Goal: Task Accomplishment & Management: Manage account settings

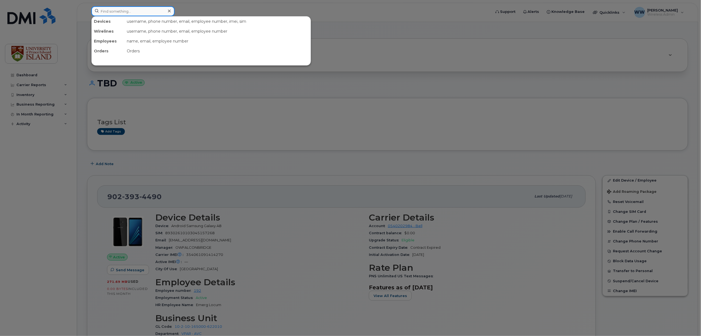
click at [128, 14] on input at bounding box center [132, 11] width 83 height 10
paste input "9022134852"
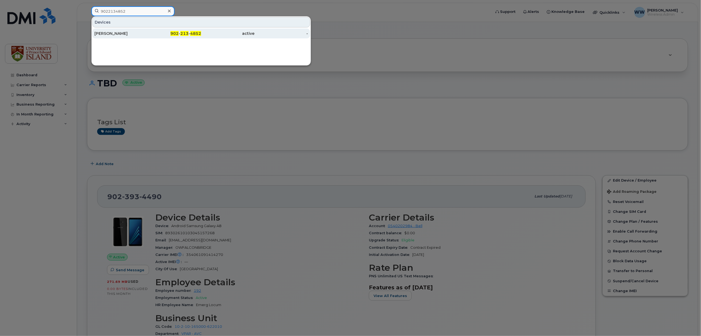
type input "9022134852"
click at [112, 35] on div "Julia Petrie" at bounding box center [121, 33] width 54 height 5
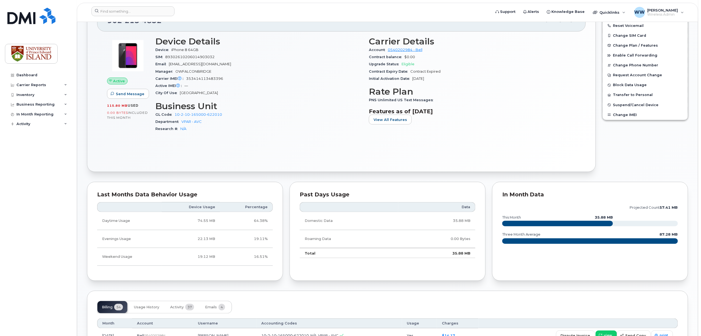
scroll to position [121, 0]
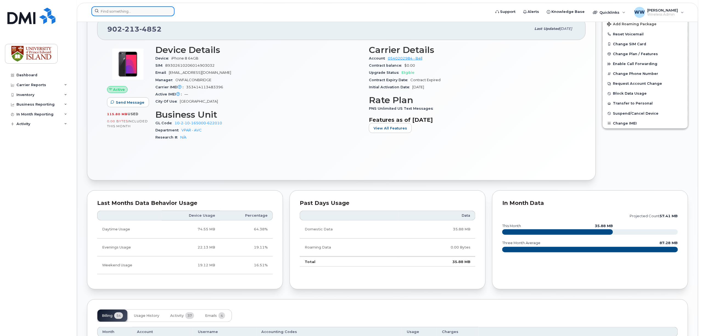
click at [156, 12] on input at bounding box center [132, 11] width 83 height 10
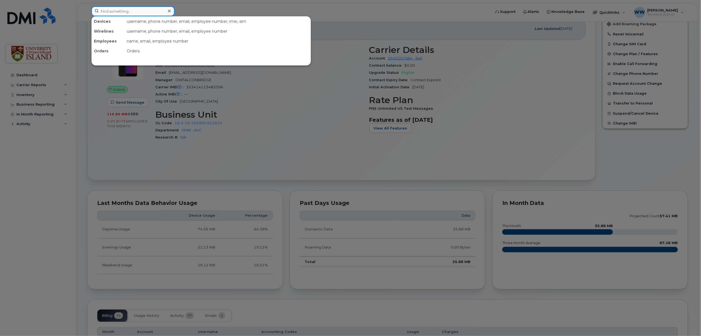
paste input "9023931355"
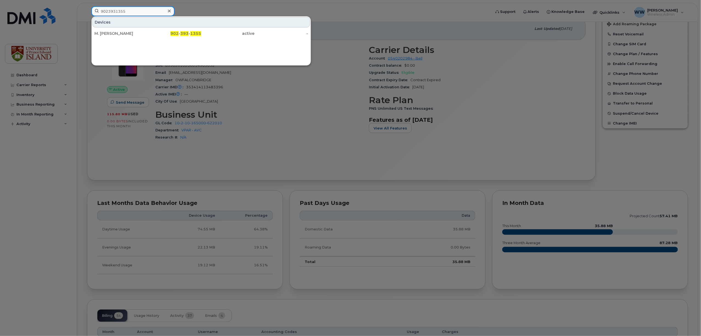
type input "9023931355"
click at [178, 32] on span "902" at bounding box center [174, 33] width 8 height 5
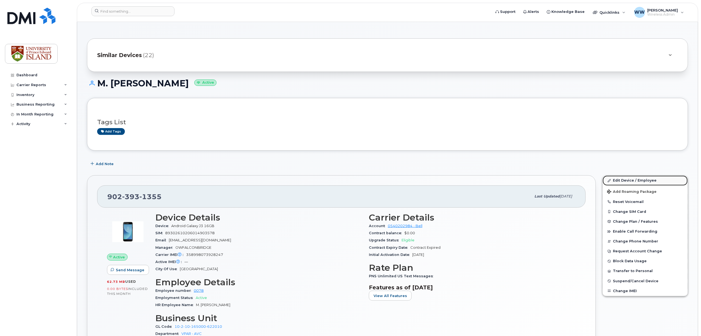
click at [635, 181] on link "Edit Device / Employee" at bounding box center [645, 181] width 85 height 10
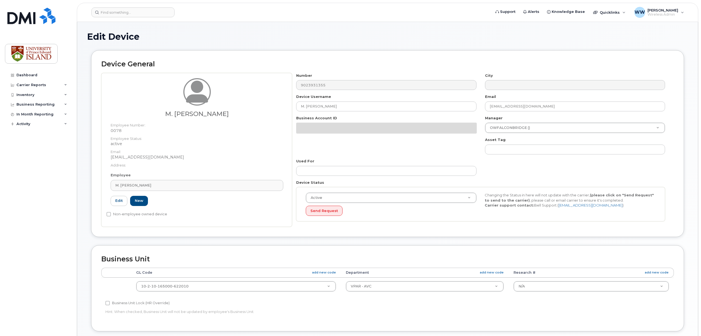
select select "2042298"
select select "2042284"
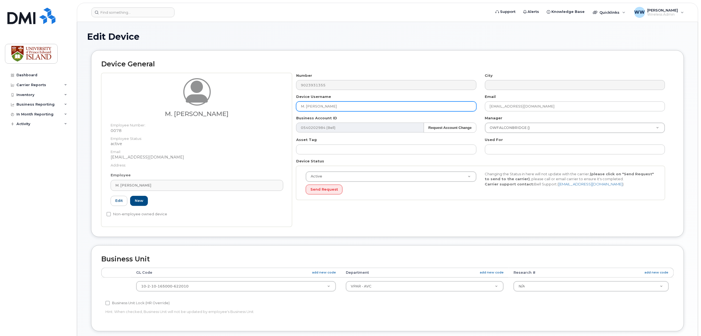
drag, startPoint x: 332, startPoint y: 108, endPoint x: 225, endPoint y: 108, distance: 106.8
click at [225, 107] on div "M. Louie Genis Employee Number: 0078 Employee Status: active Email: wweeks@upei…" at bounding box center [387, 150] width 573 height 154
type input "[PERSON_NAME]"
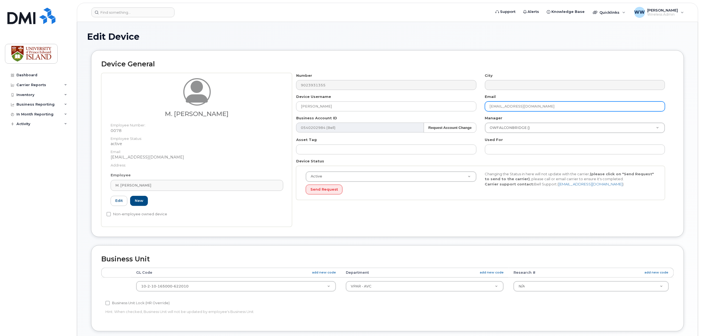
click at [508, 109] on input "[EMAIL_ADDRESS][DOMAIN_NAME]" at bounding box center [575, 107] width 180 height 10
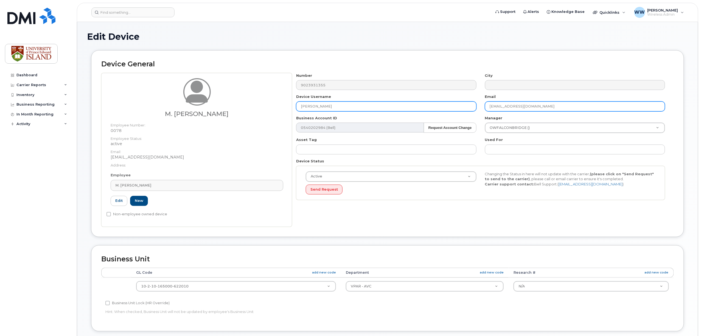
drag, startPoint x: 528, startPoint y: 108, endPoint x: 476, endPoint y: 105, distance: 51.7
click at [476, 105] on div "Number 9023931355 City Device Username Thomas Olney Email wweeks@upei.ca Busine…" at bounding box center [481, 139] width 378 height 132
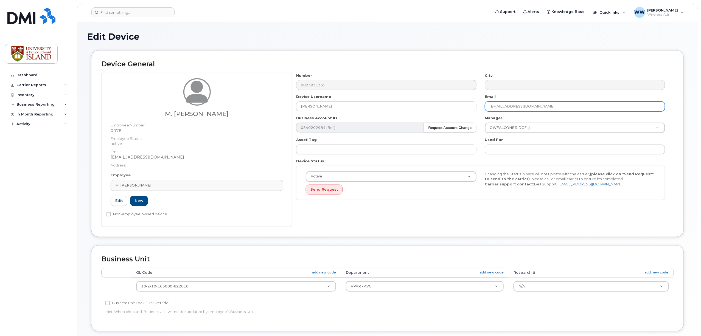
paste input "tolney"
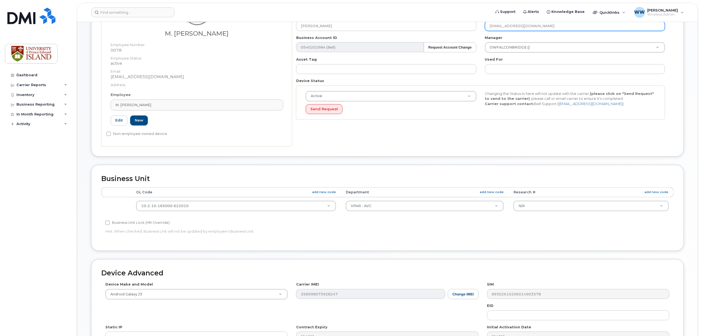
scroll to position [110, 0]
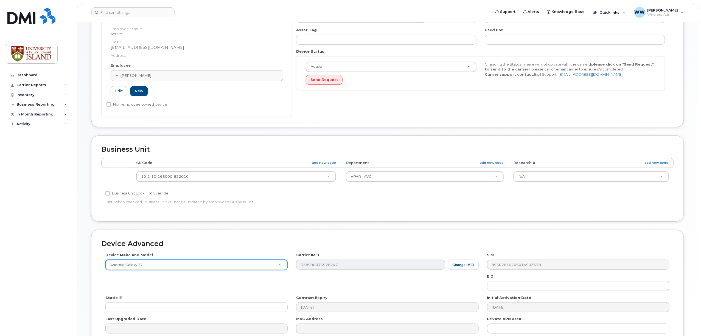
type input "tolney@upei.ca"
click at [143, 279] on input "text" at bounding box center [196, 279] width 171 height 8
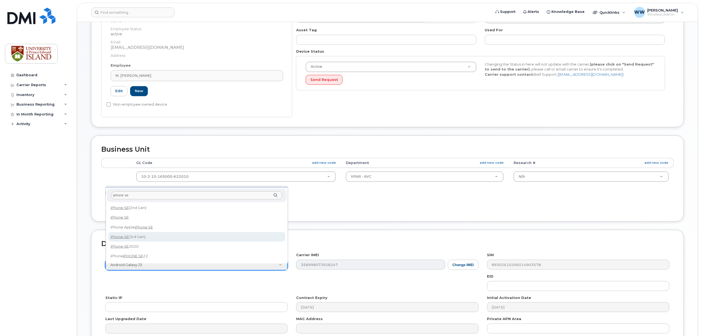
type input "iphone se"
select select "2709"
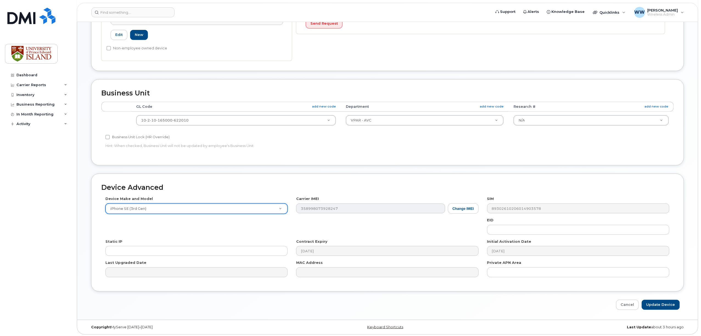
scroll to position [169, 0]
click at [661, 304] on input "Update Device" at bounding box center [661, 304] width 38 height 10
type input "Saving..."
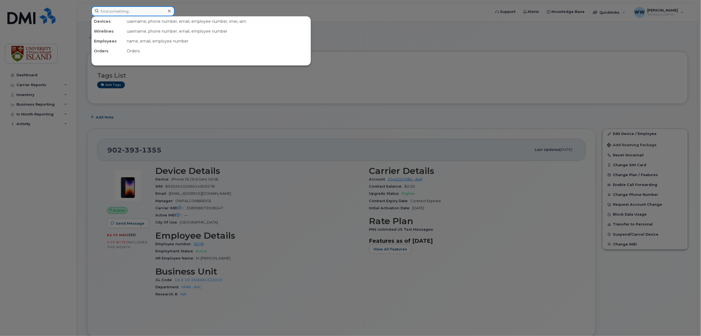
click at [127, 10] on input at bounding box center [132, 11] width 83 height 10
drag, startPoint x: 127, startPoint y: 10, endPoint x: 106, endPoint y: 13, distance: 21.1
click at [106, 13] on input at bounding box center [132, 11] width 83 height 10
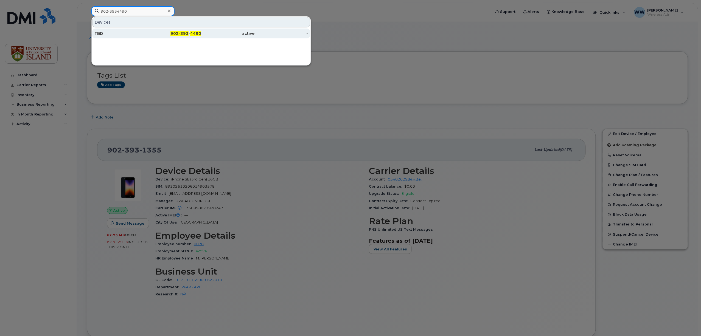
type input "902-3934490"
click at [100, 36] on div "TBD" at bounding box center [121, 33] width 54 height 5
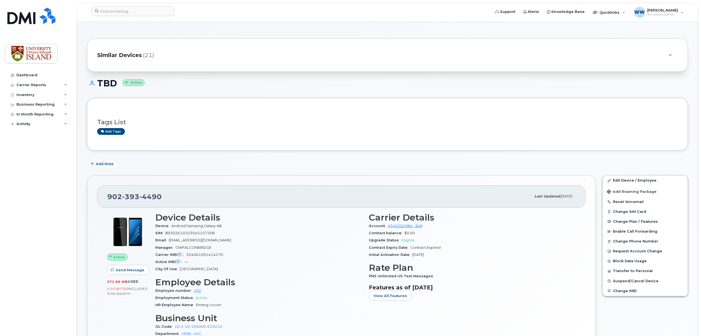
click at [167, 198] on div "[PHONE_NUMBER]" at bounding box center [319, 197] width 424 height 12
drag, startPoint x: 166, startPoint y: 197, endPoint x: 101, endPoint y: 197, distance: 65.1
click at [101, 197] on div "[PHONE_NUMBER] Last updated [DATE]" at bounding box center [341, 197] width 489 height 22
copy span "[PHONE_NUMBER]"
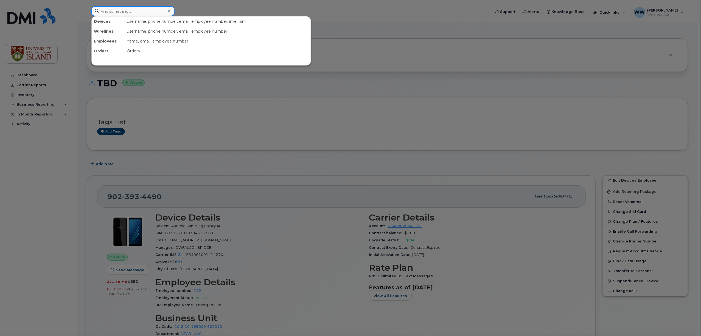
click at [139, 10] on input at bounding box center [132, 11] width 83 height 10
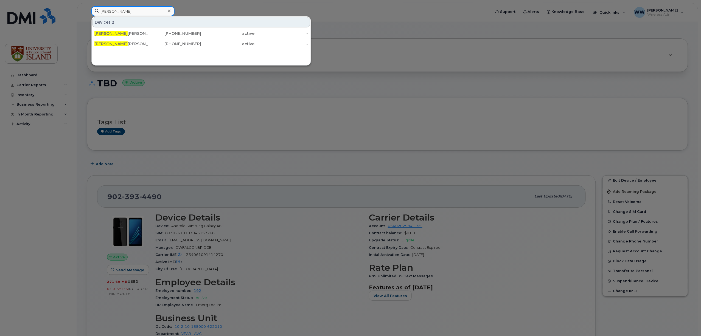
type input "[PERSON_NAME]"
